Goal: Find specific page/section

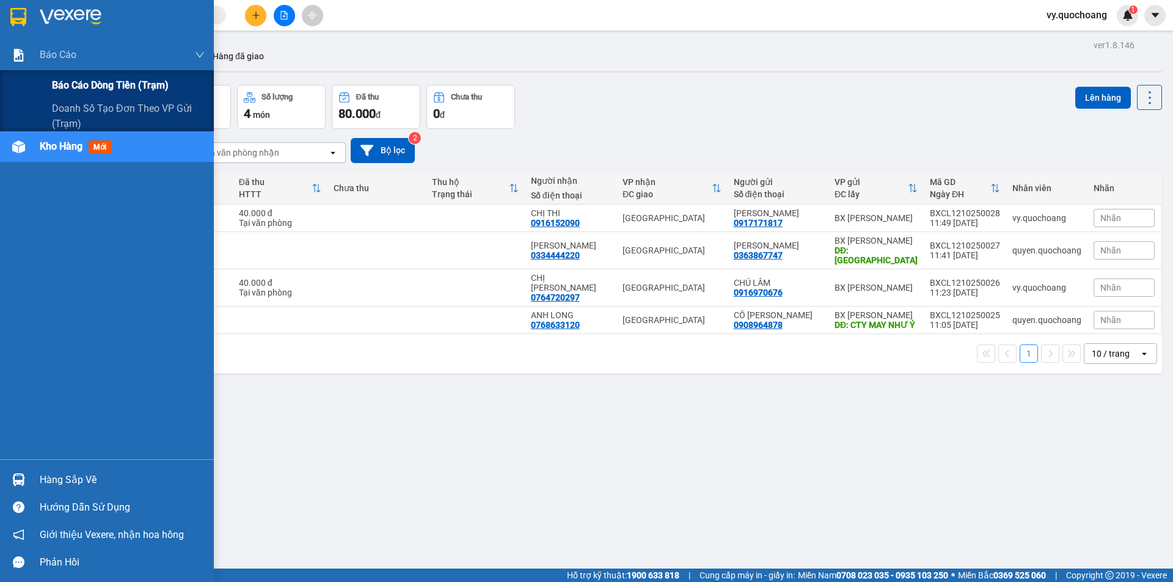
click at [109, 82] on span "Báo cáo dòng tiền (trạm)" at bounding box center [110, 85] width 117 height 15
